Goal: Task Accomplishment & Management: Use online tool/utility

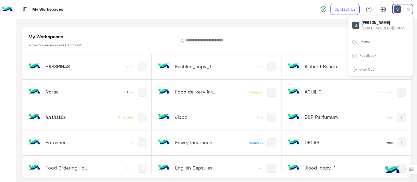
scroll to position [1043, 0]
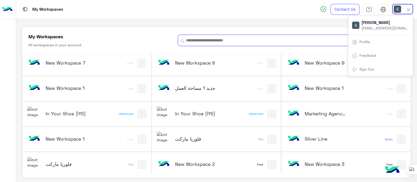
click at [303, 35] on input at bounding box center [264, 40] width 173 height 11
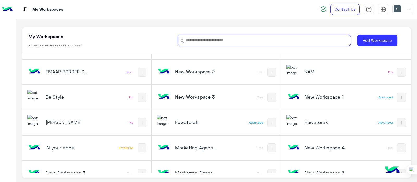
scroll to position [897, 0]
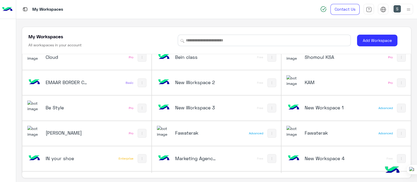
click at [76, 110] on div "Be Style" at bounding box center [63, 108] width 72 height 15
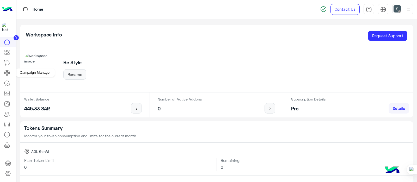
click at [8, 72] on circle at bounding box center [7, 72] width 1 height 1
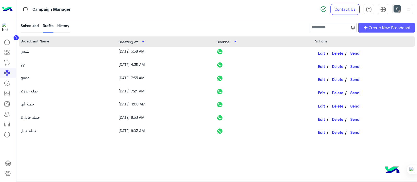
click at [381, 24] on link "add Create New Broadcast" at bounding box center [386, 28] width 56 height 10
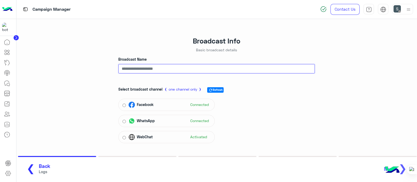
click at [138, 64] on input "Broadcast Name" at bounding box center [216, 68] width 197 height 9
type input "*"
type input "*********"
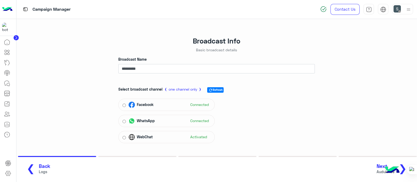
click at [401, 170] on button "Next Auduience ❯" at bounding box center [393, 169] width 37 height 14
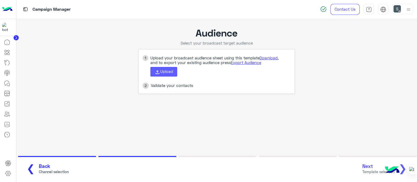
click at [158, 70] on icon at bounding box center [158, 72] width 6 height 6
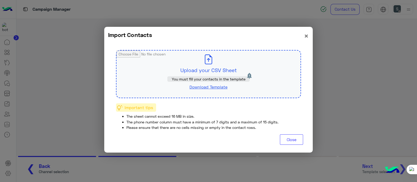
click at [203, 71] on input "file" at bounding box center [209, 74] width 184 height 47
type input "**********"
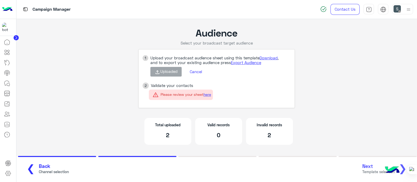
click at [372, 167] on div "❮ Back Channel selection Next Template selection ❯" at bounding box center [217, 169] width 392 height 14
click at [29, 166] on span "❮" at bounding box center [31, 168] width 8 height 12
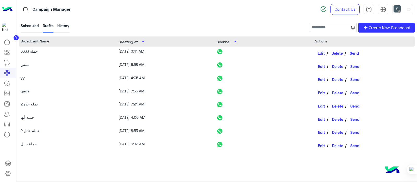
click at [317, 53] on link "Edit" at bounding box center [322, 53] width 14 height 9
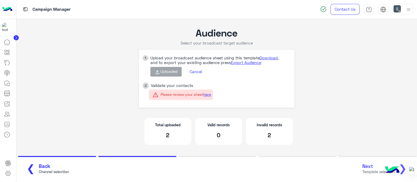
click at [34, 171] on button "❮ Back Channel selection" at bounding box center [45, 169] width 49 height 14
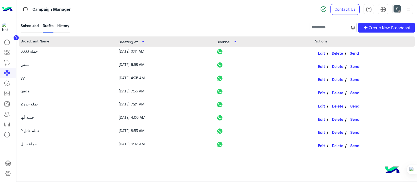
click at [338, 54] on button "Delete" at bounding box center [338, 53] width 18 height 9
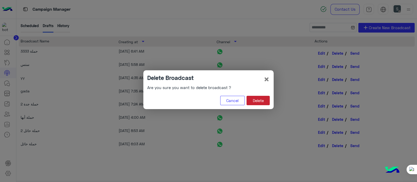
click at [254, 100] on button "Delete" at bounding box center [258, 100] width 23 height 9
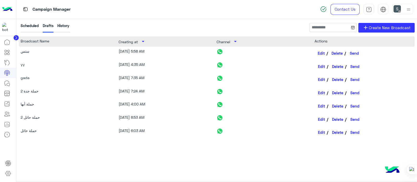
click at [323, 56] on link "Edit" at bounding box center [322, 53] width 14 height 9
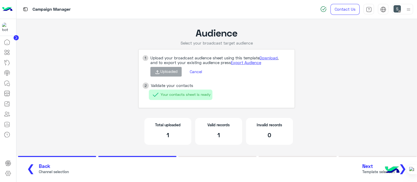
click at [373, 165] on span "Next" at bounding box center [378, 166] width 32 height 6
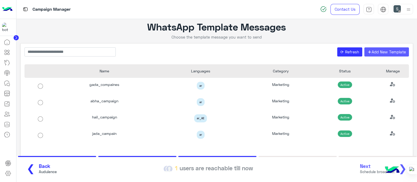
click at [370, 51] on button "+ Add New Template" at bounding box center [386, 51] width 45 height 9
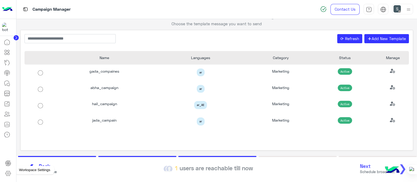
click at [8, 175] on icon at bounding box center [8, 173] width 6 height 6
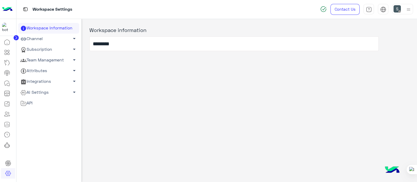
click at [41, 38] on link "Channel arrow_drop_down" at bounding box center [48, 39] width 61 height 11
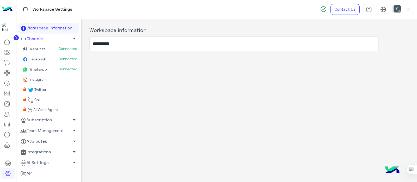
click at [46, 131] on link "Team Management arrow_drop_down" at bounding box center [48, 130] width 61 height 11
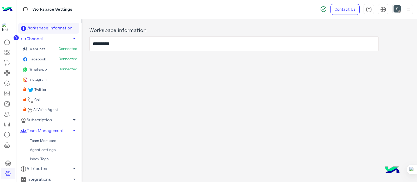
click at [41, 141] on link "Team Members" at bounding box center [48, 140] width 61 height 9
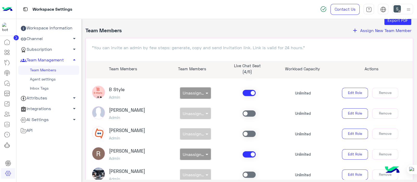
scroll to position [74, 0]
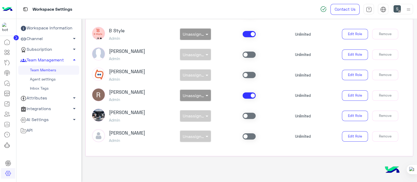
click at [417, 128] on div at bounding box center [417, 91] width 0 height 182
click at [5, 5] on img at bounding box center [7, 9] width 10 height 11
